Goal: Navigation & Orientation: Understand site structure

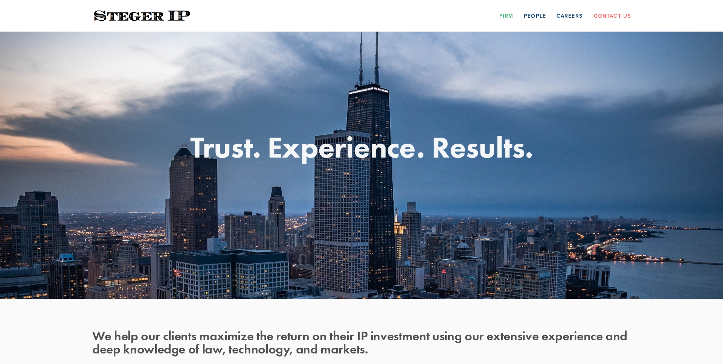
click at [510, 18] on link "Firm" at bounding box center [506, 16] width 14 height 12
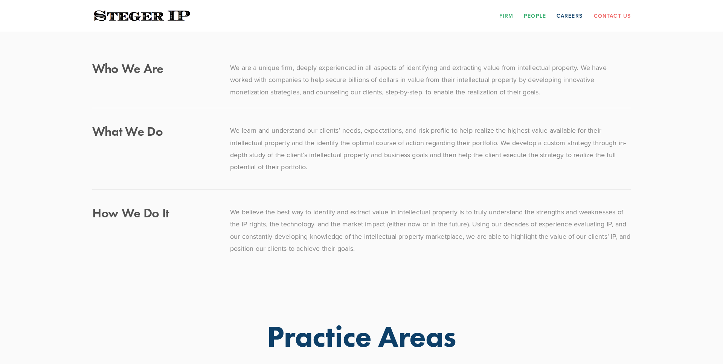
click at [540, 15] on link "People" at bounding box center [535, 16] width 22 height 12
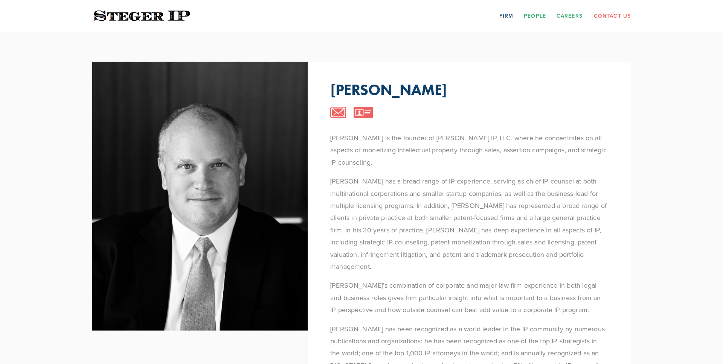
click at [575, 16] on link "Careers" at bounding box center [569, 16] width 26 height 12
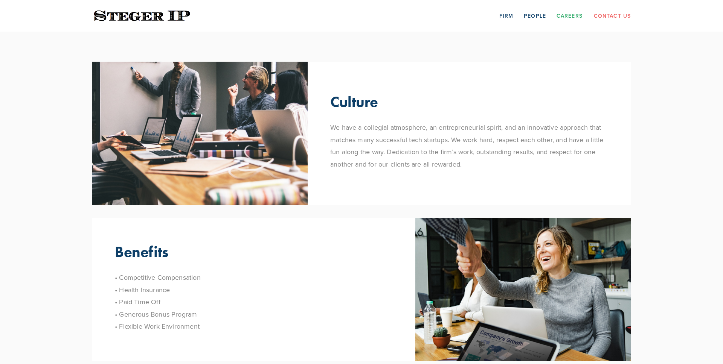
click at [612, 19] on link "Contact Us" at bounding box center [612, 16] width 37 height 12
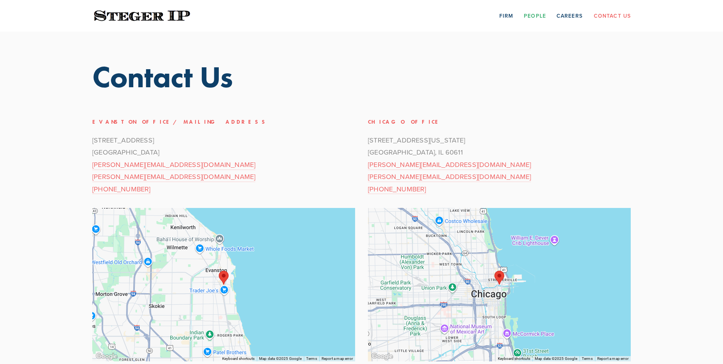
click at [541, 14] on link "People" at bounding box center [535, 16] width 22 height 12
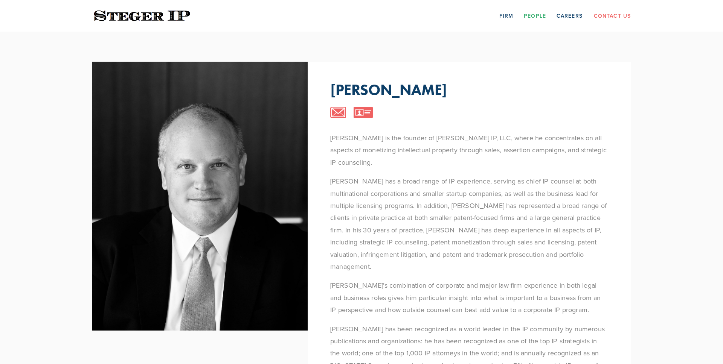
click at [54, 121] on section "Scroll Steve Steger Steve Steger is the founder of Steger IP, LLC, where he con…" at bounding box center [361, 305] width 723 height 547
click at [567, 19] on link "Careers" at bounding box center [569, 16] width 26 height 12
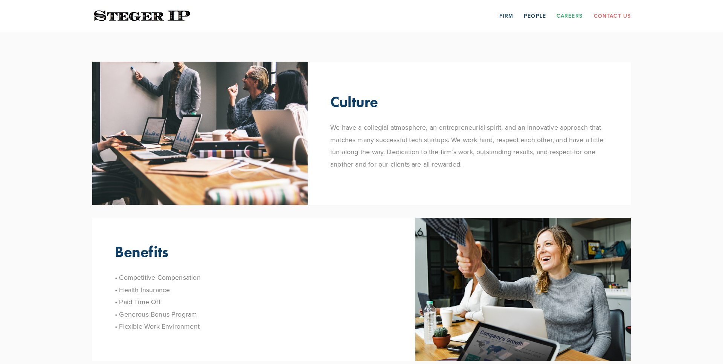
click at [618, 18] on link "Contact Us" at bounding box center [612, 16] width 37 height 12
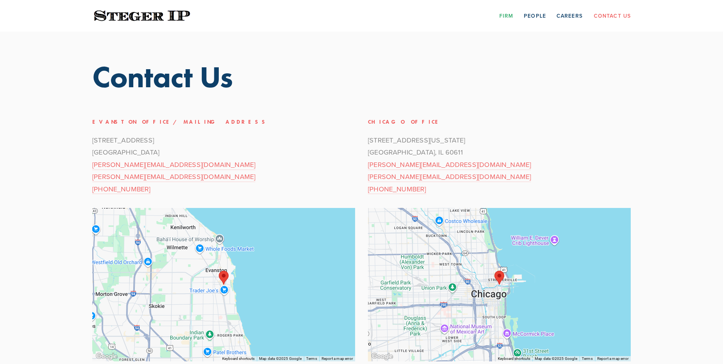
click at [507, 17] on link "Firm" at bounding box center [506, 16] width 14 height 12
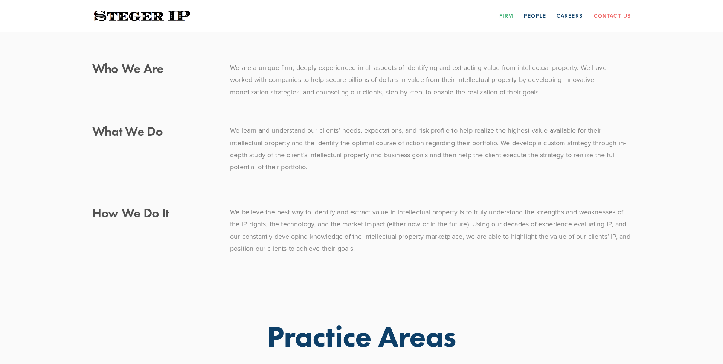
click at [140, 23] on link at bounding box center [142, 16] width 111 height 17
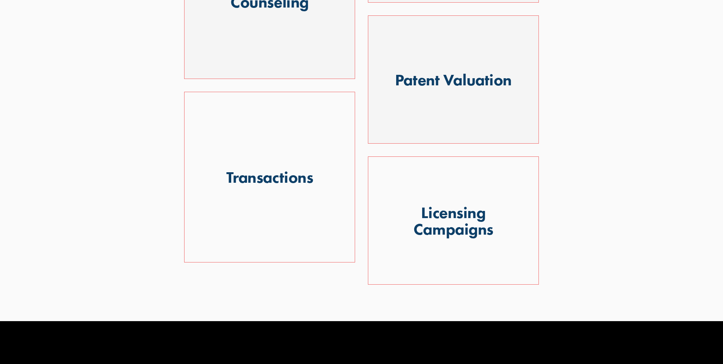
scroll to position [870, 0]
